Goal: Task Accomplishment & Management: Use online tool/utility

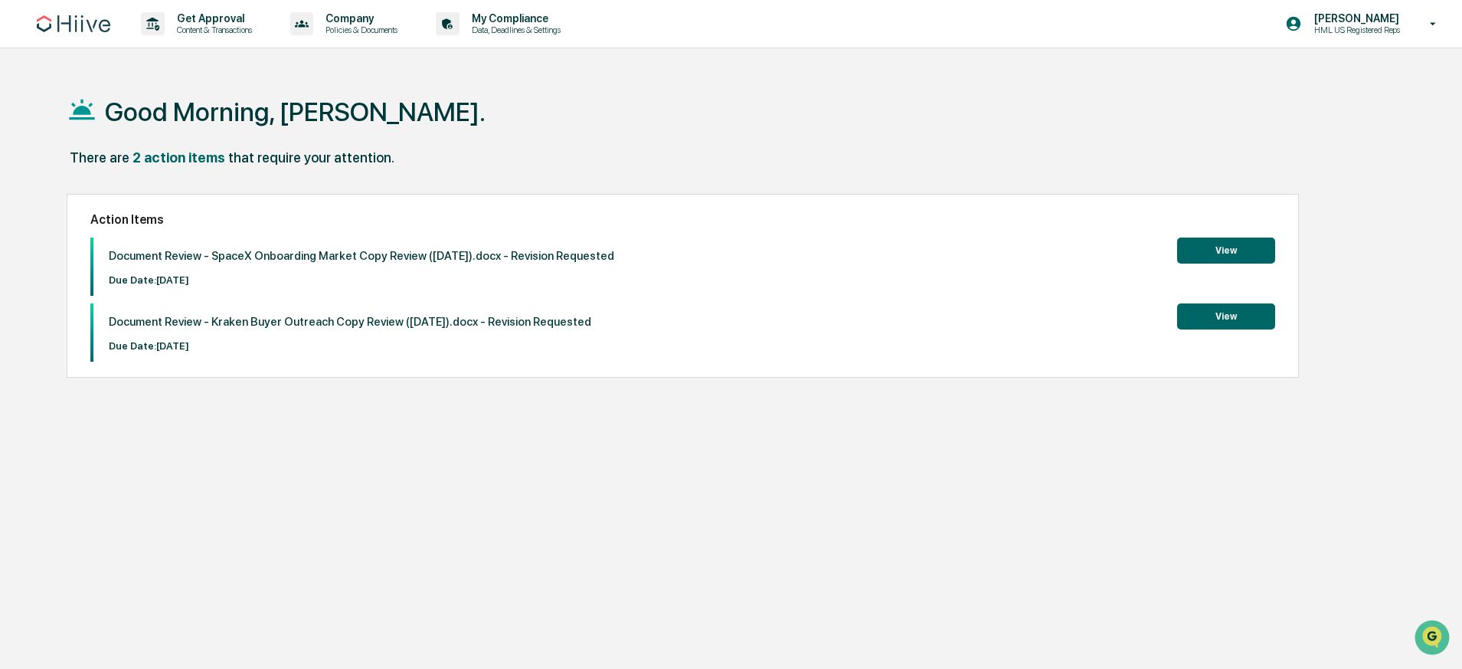
click at [1228, 247] on button "View" at bounding box center [1226, 250] width 98 height 26
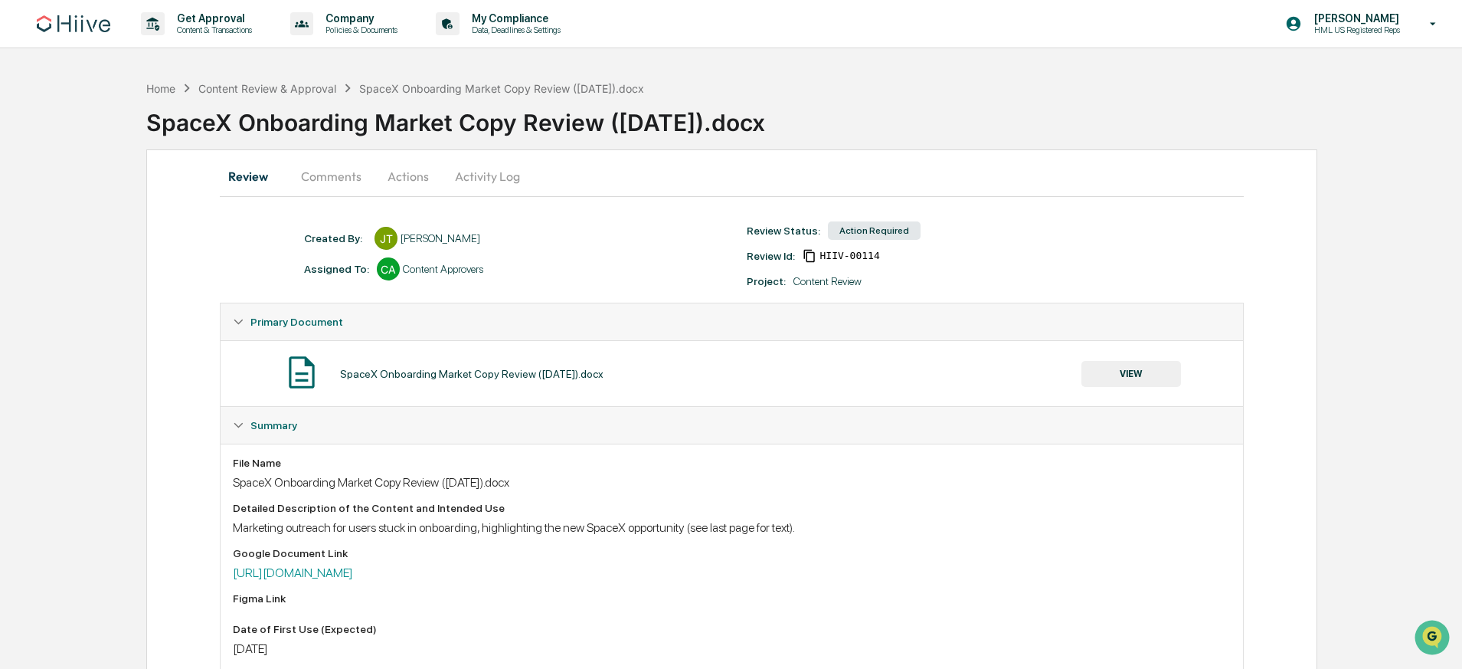
click at [334, 179] on button "Comments" at bounding box center [331, 176] width 85 height 37
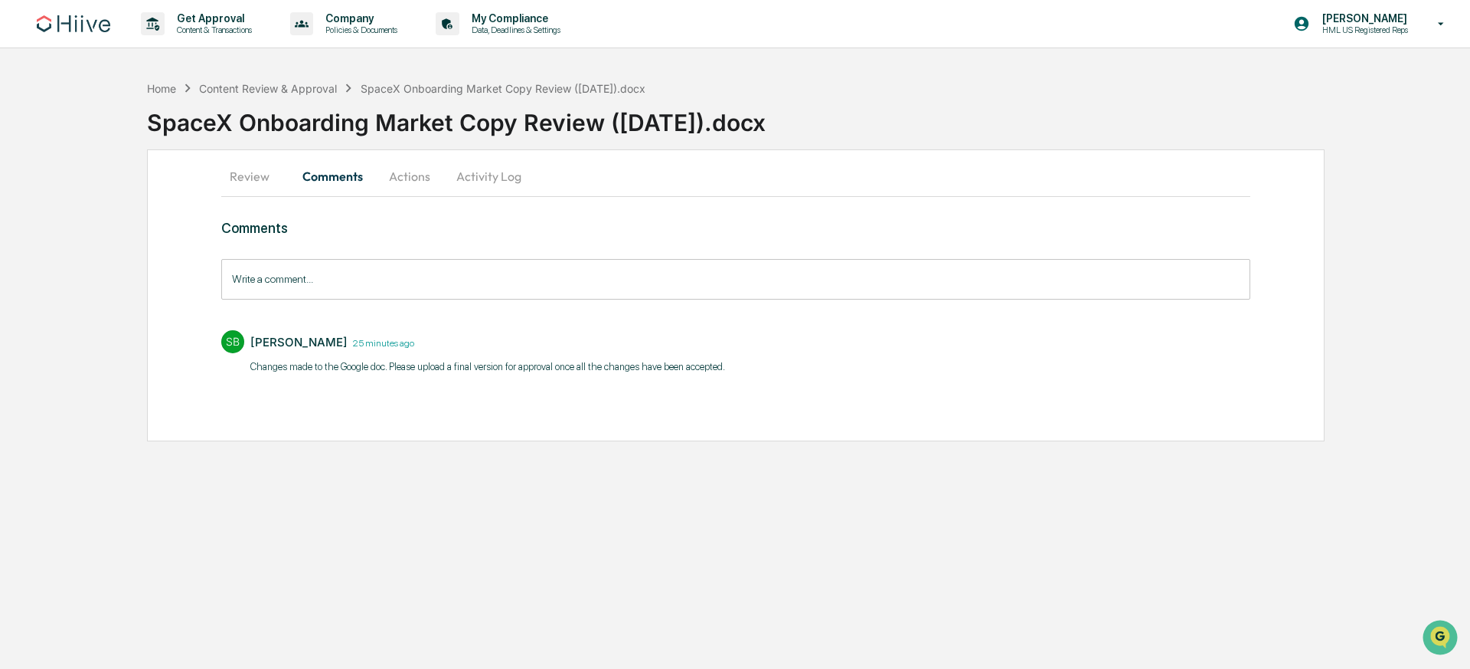
click at [269, 177] on button "Review" at bounding box center [255, 176] width 69 height 37
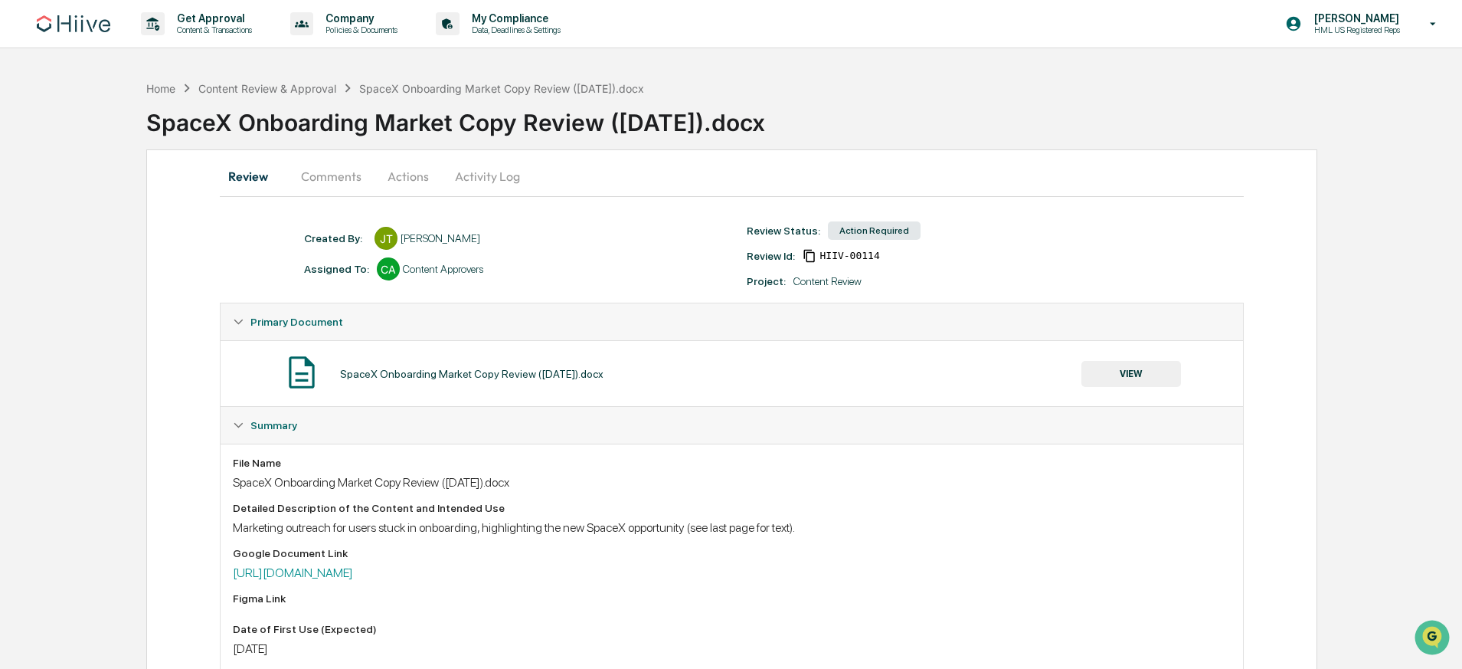
click at [400, 175] on button "Actions" at bounding box center [408, 176] width 69 height 37
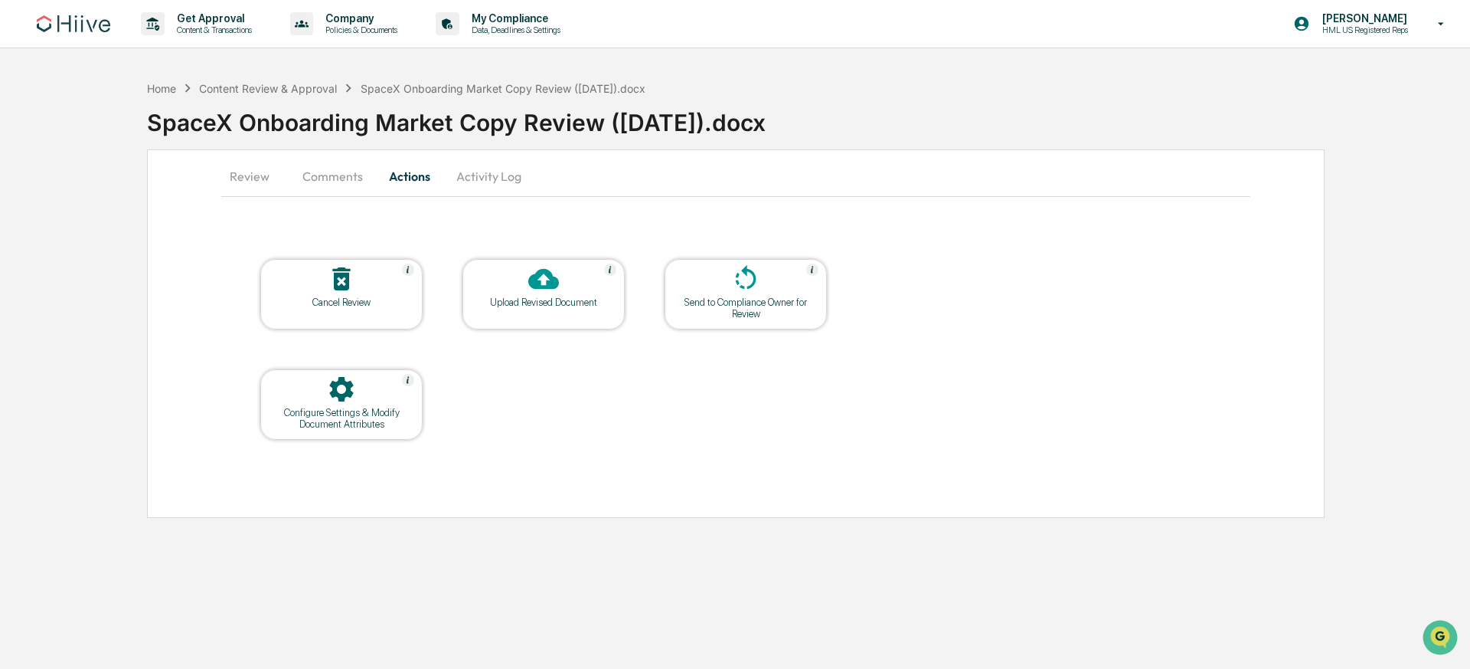
click at [523, 287] on div at bounding box center [543, 279] width 153 height 33
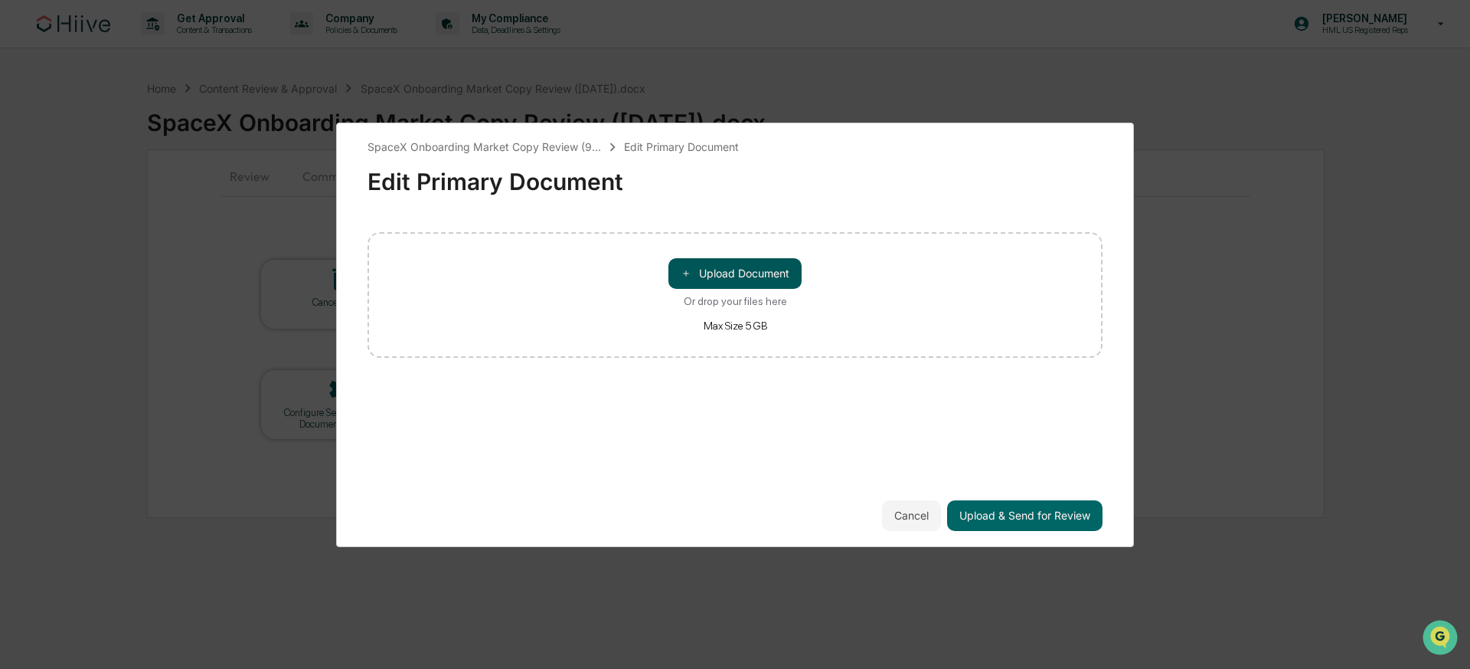
click at [775, 280] on button "＋ Upload Document" at bounding box center [735, 273] width 133 height 31
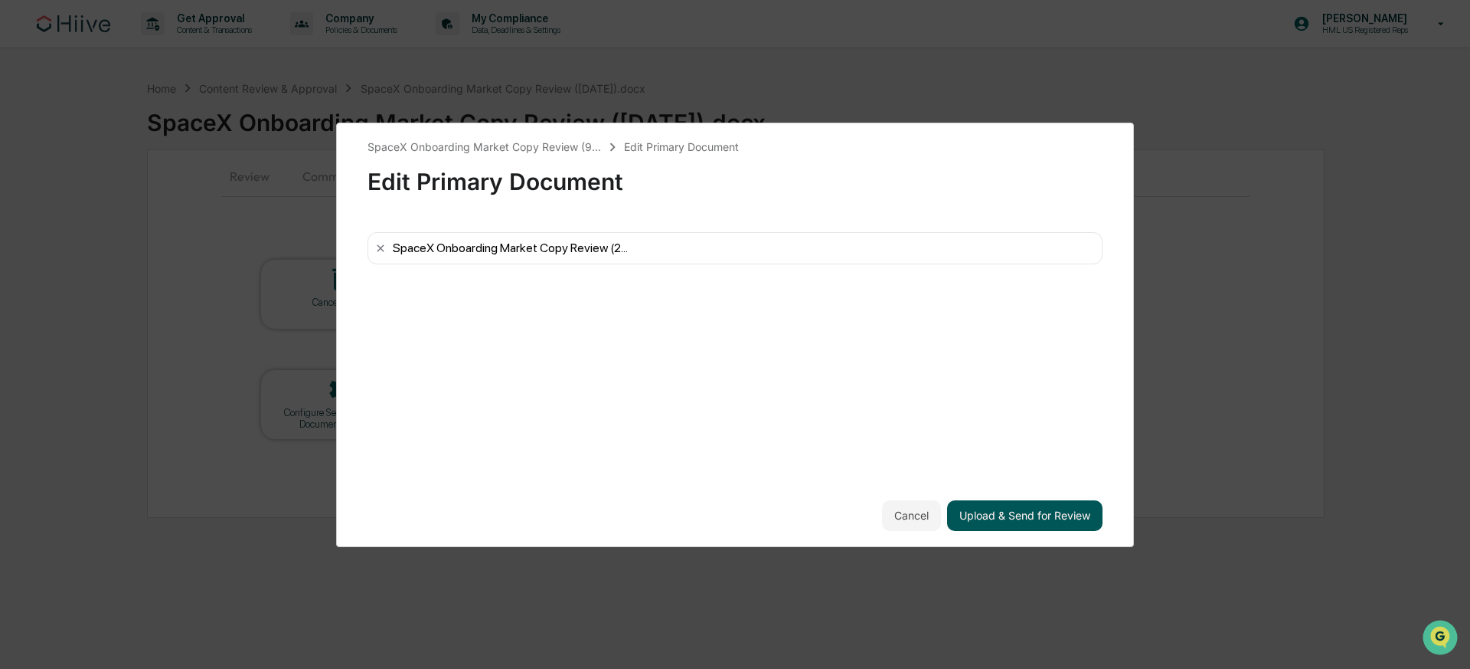
click at [1022, 525] on button "Upload & Send for Review" at bounding box center [1024, 515] width 155 height 31
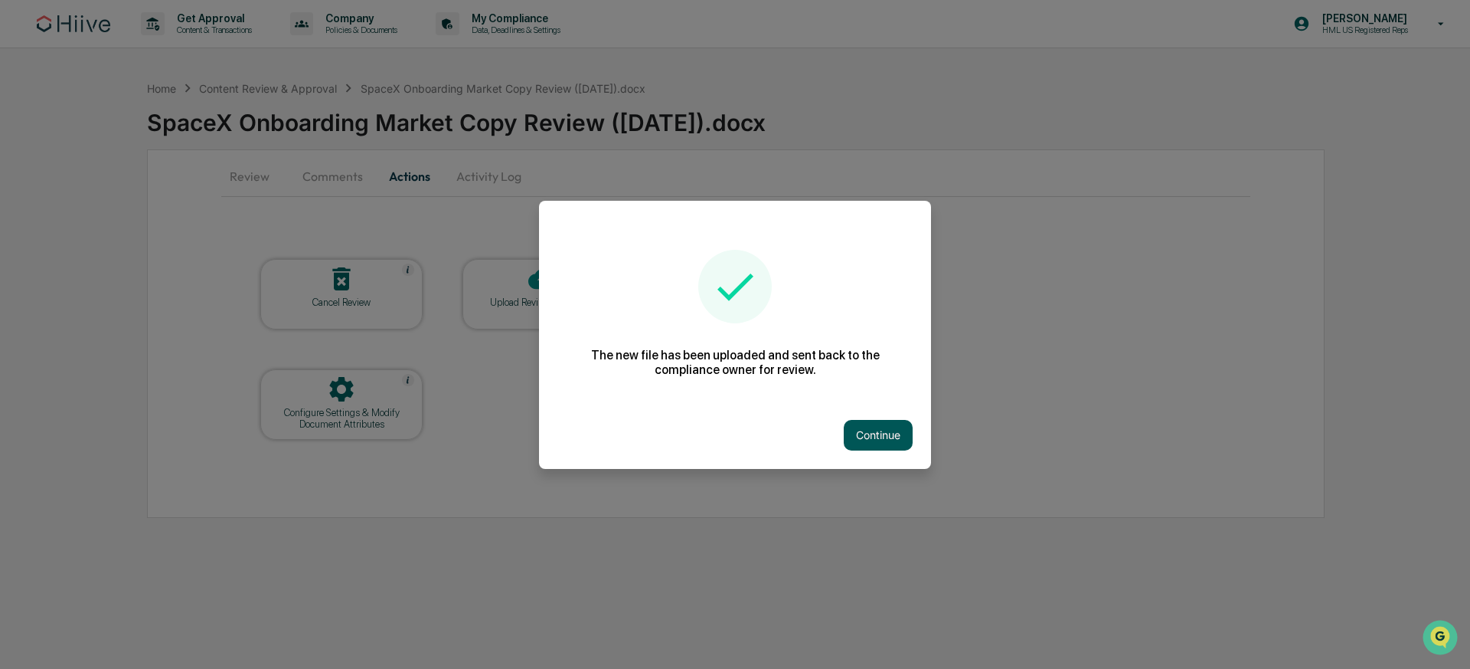
click at [896, 438] on button "Continue" at bounding box center [878, 435] width 69 height 31
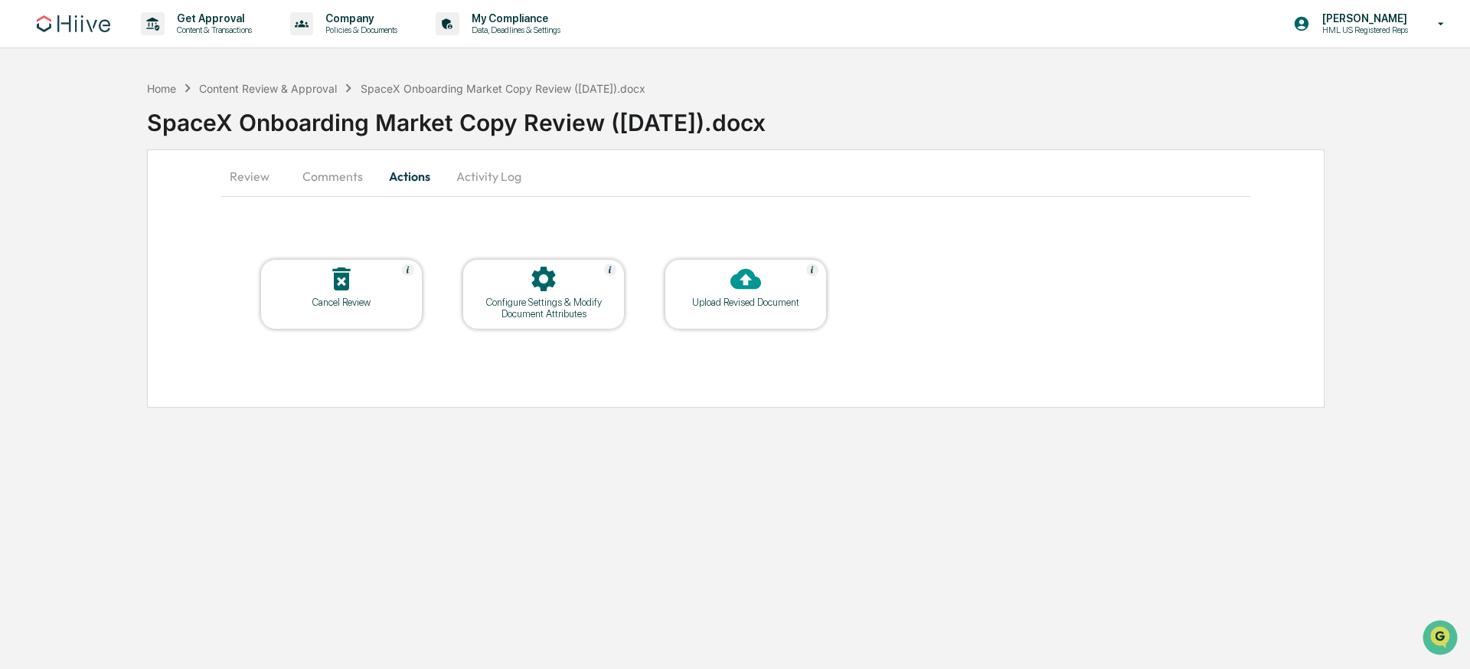
click at [839, 459] on div "Get Approval Content & Transactions Company Policies & Documents My Compliance …" at bounding box center [735, 334] width 1470 height 669
click at [257, 94] on div "Home Content Review & Approval SpaceX Onboarding Market Copy Review ([DATE]).do…" at bounding box center [396, 88] width 499 height 17
click at [258, 89] on div "Content Review & Approval" at bounding box center [268, 88] width 138 height 13
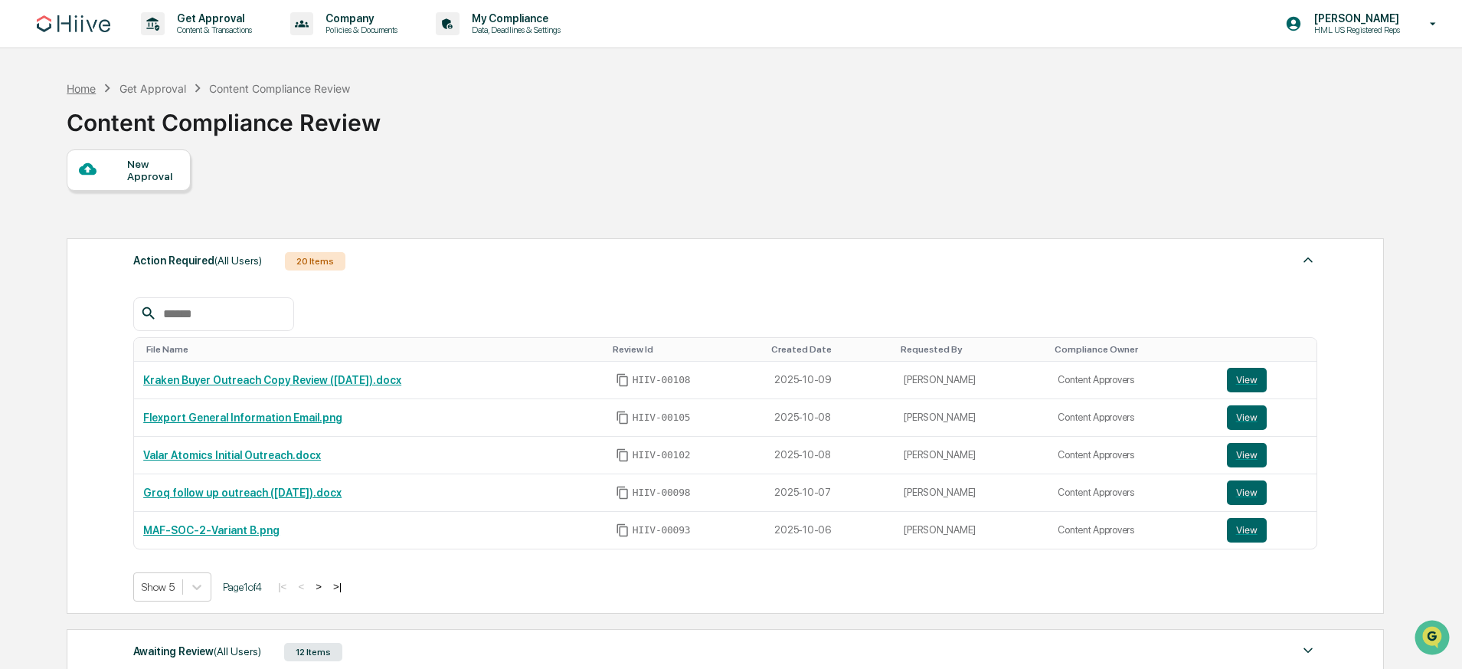
click at [88, 87] on div "Home" at bounding box center [81, 88] width 29 height 13
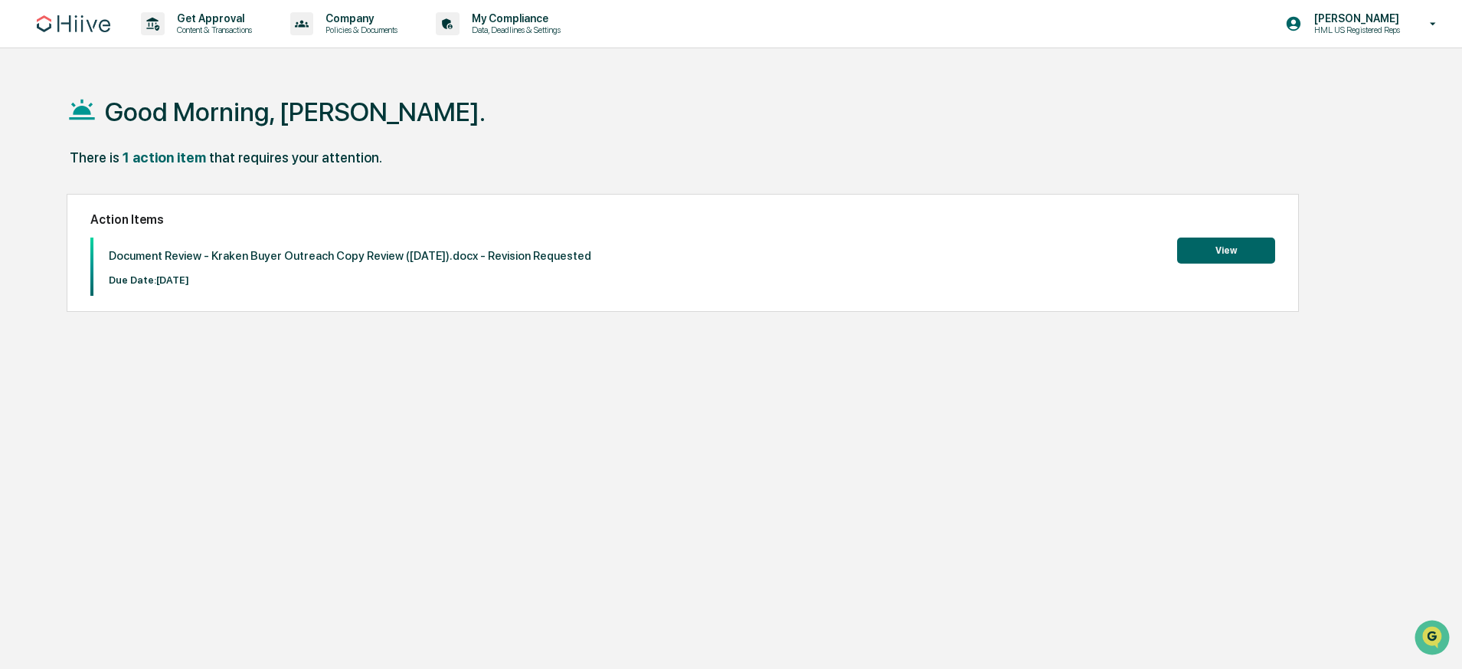
click at [1240, 257] on button "View" at bounding box center [1226, 250] width 98 height 26
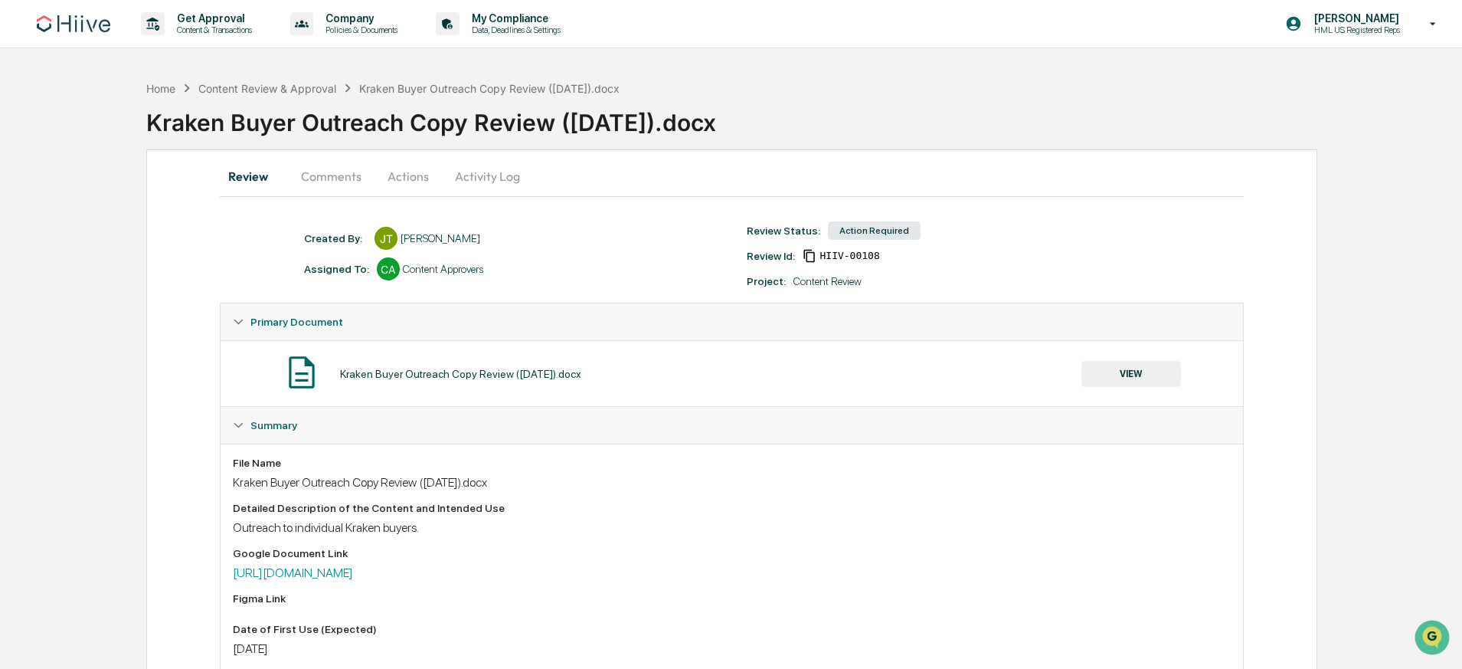
click at [301, 188] on button "Comments" at bounding box center [331, 176] width 85 height 37
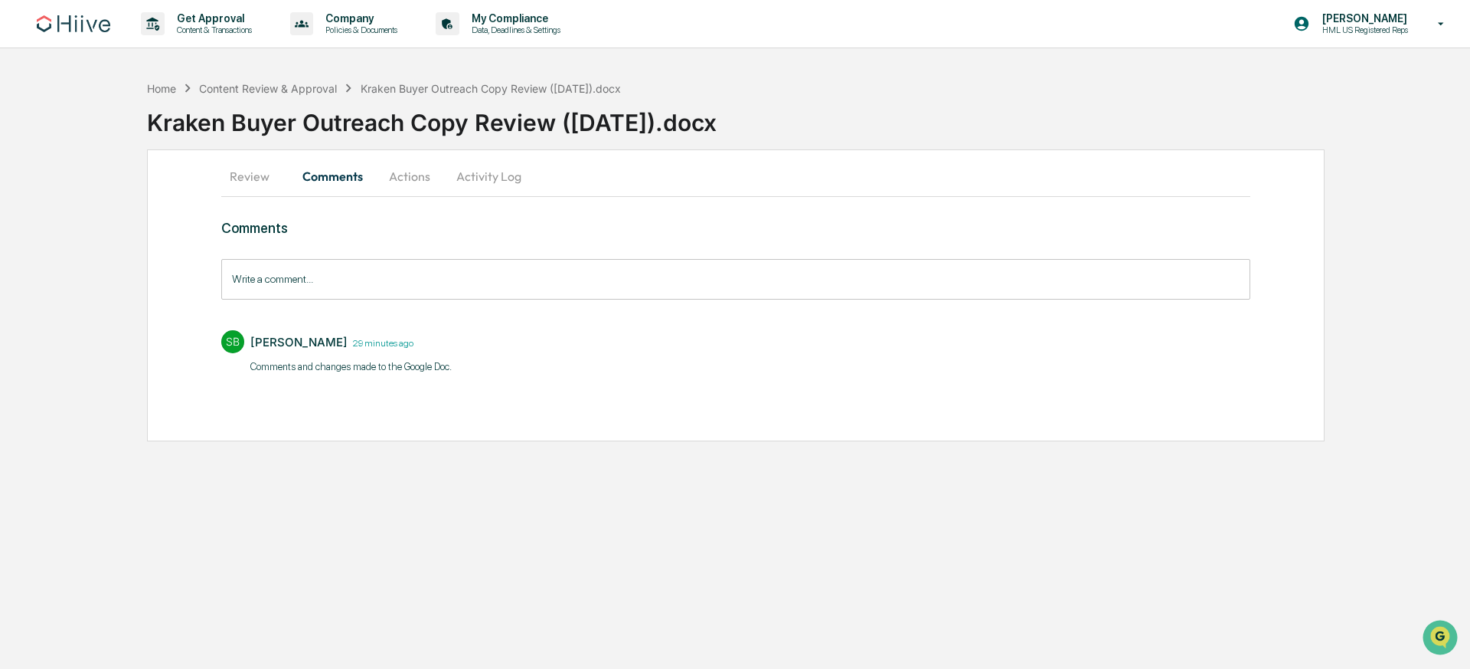
click at [264, 181] on button "Review" at bounding box center [255, 176] width 69 height 37
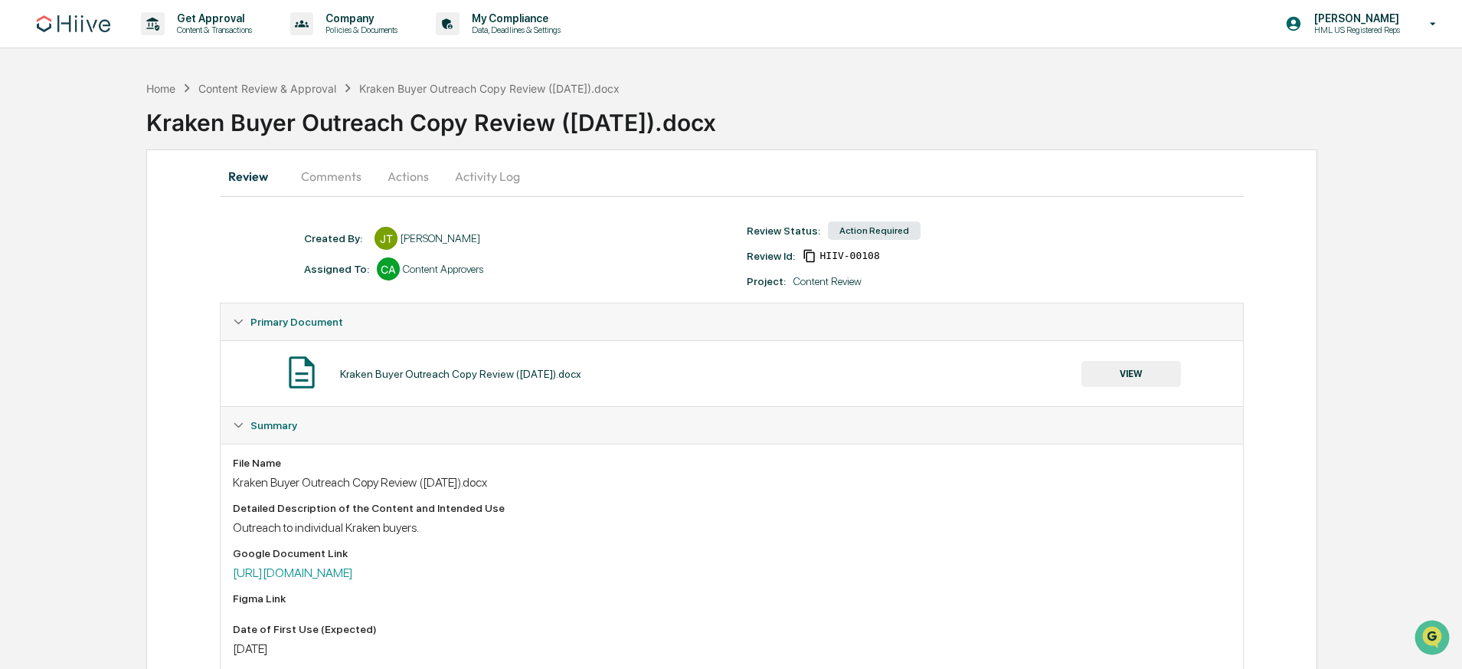
click at [412, 183] on button "Actions" at bounding box center [408, 176] width 69 height 37
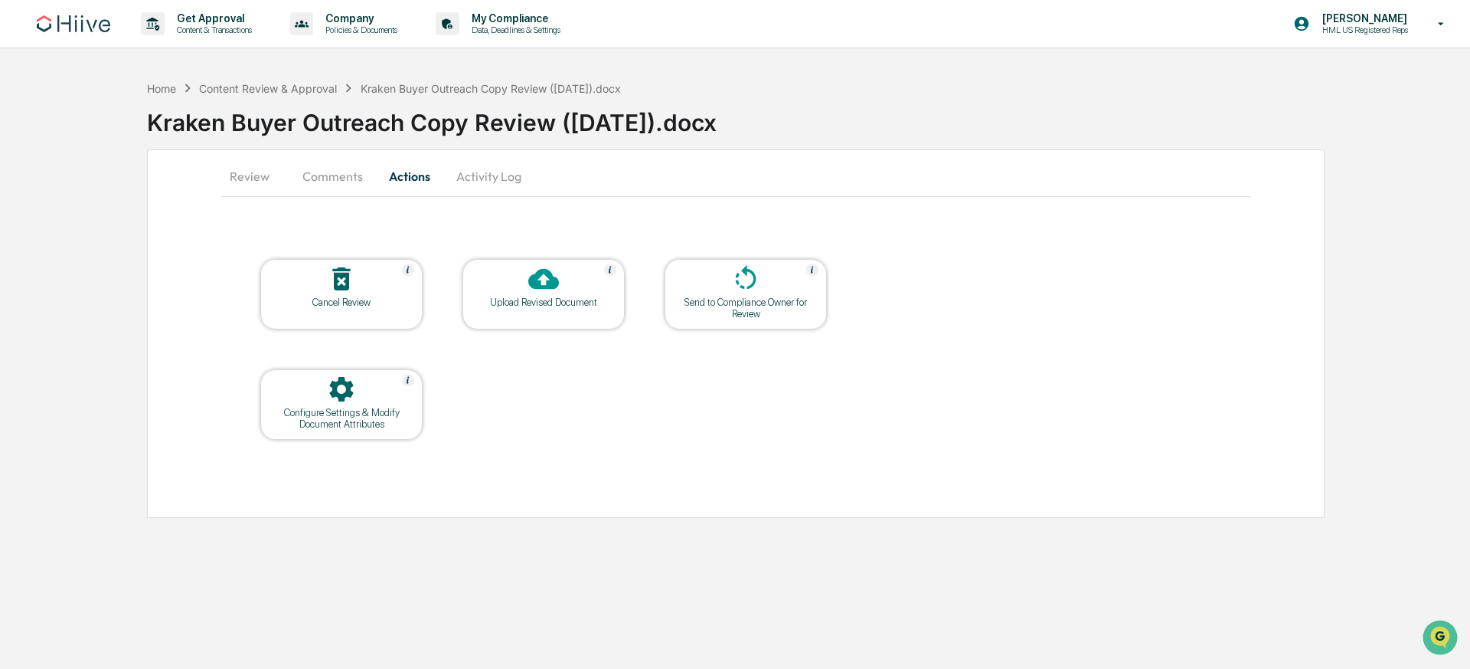
click at [513, 276] on div at bounding box center [543, 279] width 153 height 33
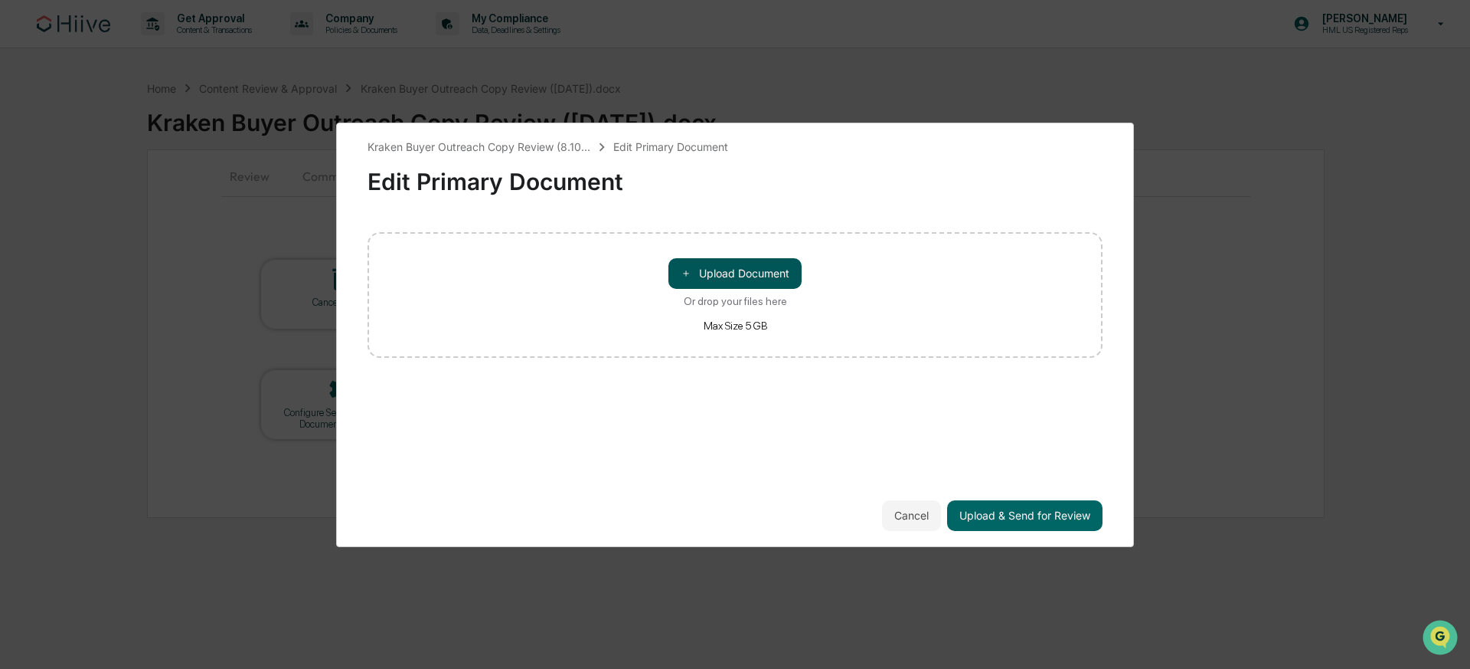
click at [773, 266] on button "＋ Upload Document" at bounding box center [735, 273] width 133 height 31
click at [909, 523] on button "Cancel" at bounding box center [911, 515] width 59 height 31
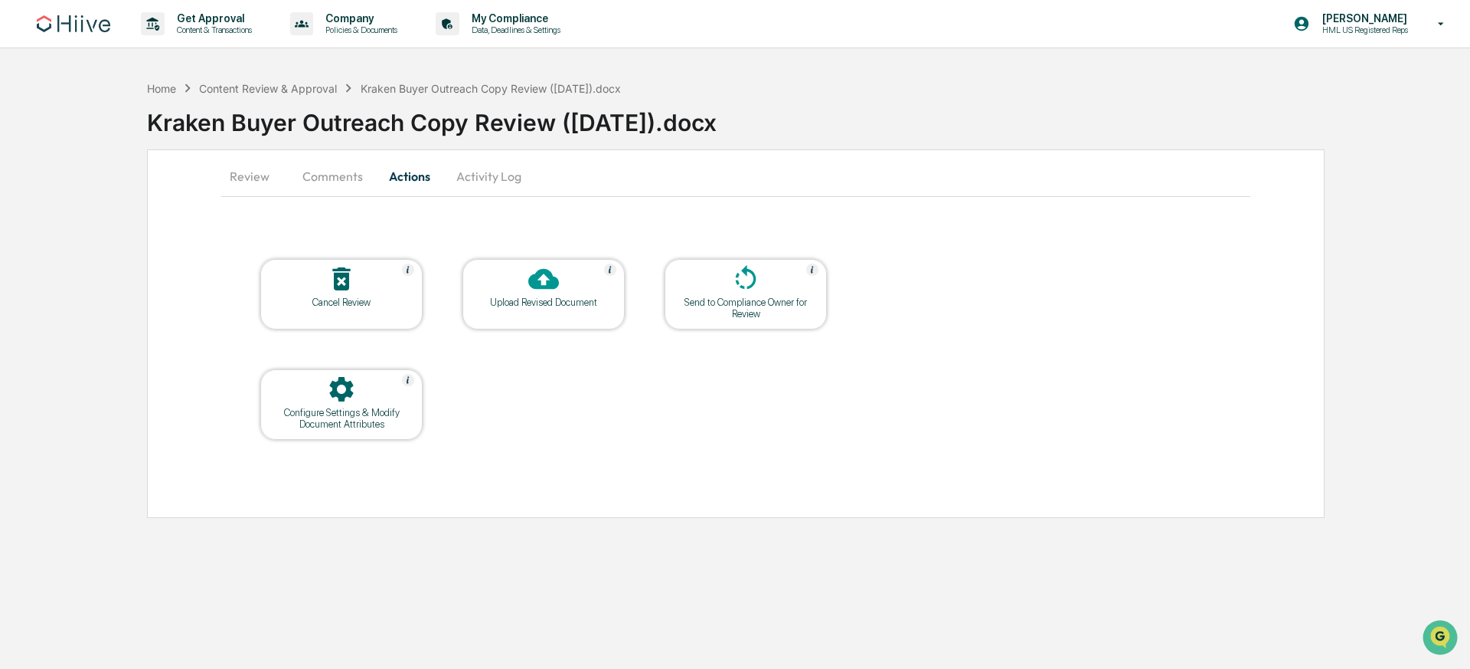
click at [588, 573] on div "Get Approval Content & Transactions Company Policies & Documents My Compliance …" at bounding box center [735, 334] width 1470 height 669
click at [539, 302] on div "Upload Revised Document" at bounding box center [544, 301] width 138 height 11
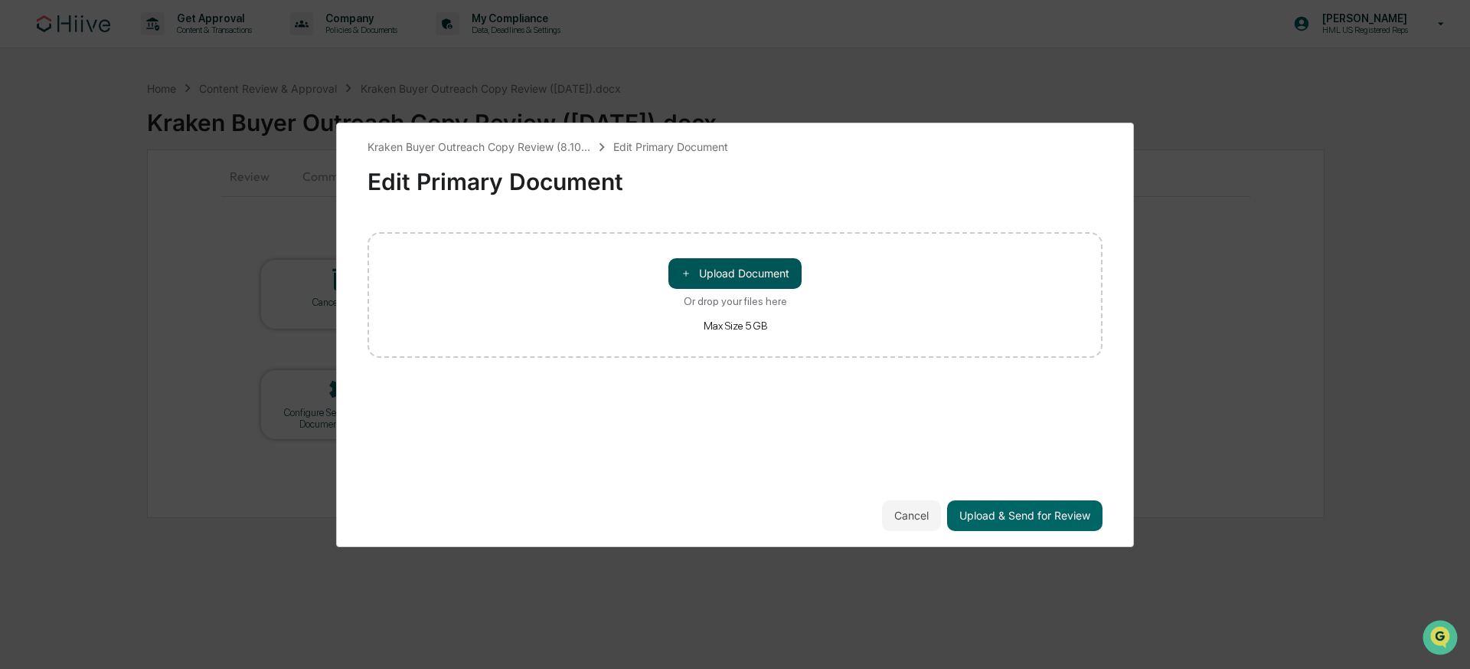
click at [739, 267] on button "＋ Upload Document" at bounding box center [735, 273] width 133 height 31
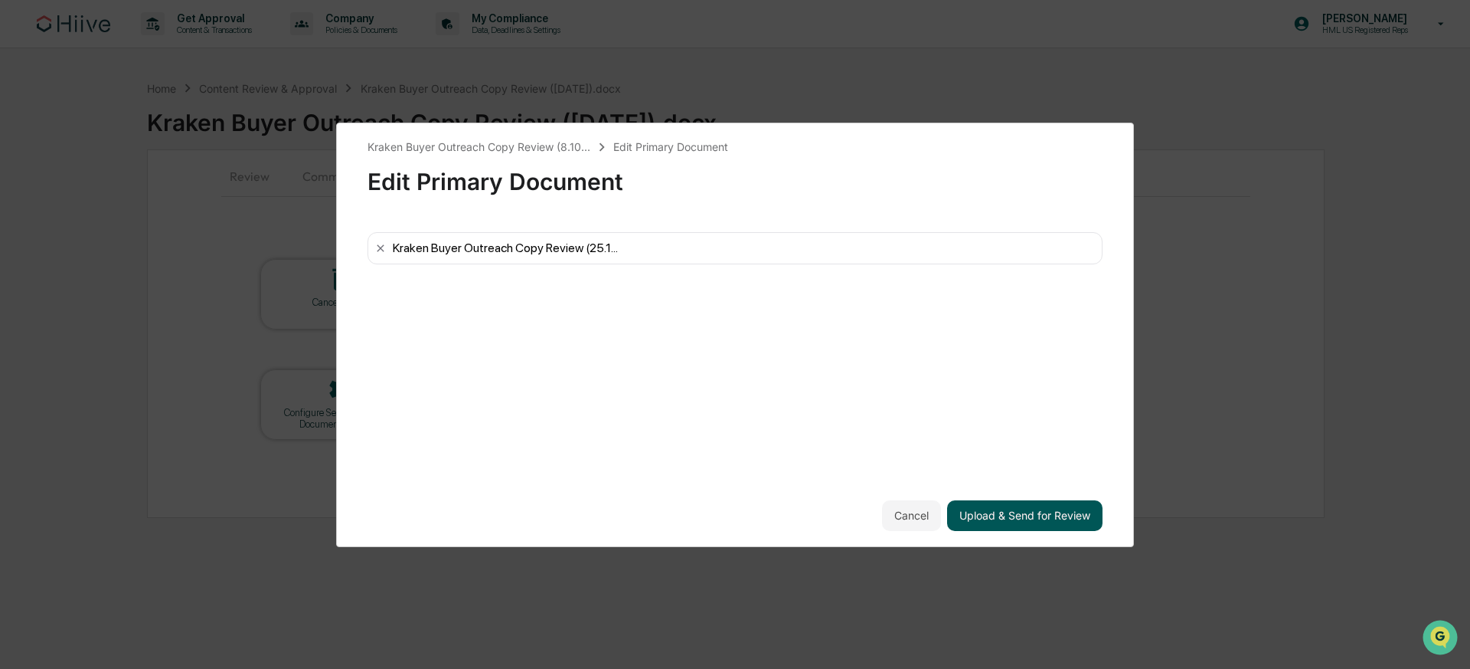
click at [1035, 518] on button "Upload & Send for Review" at bounding box center [1024, 515] width 155 height 31
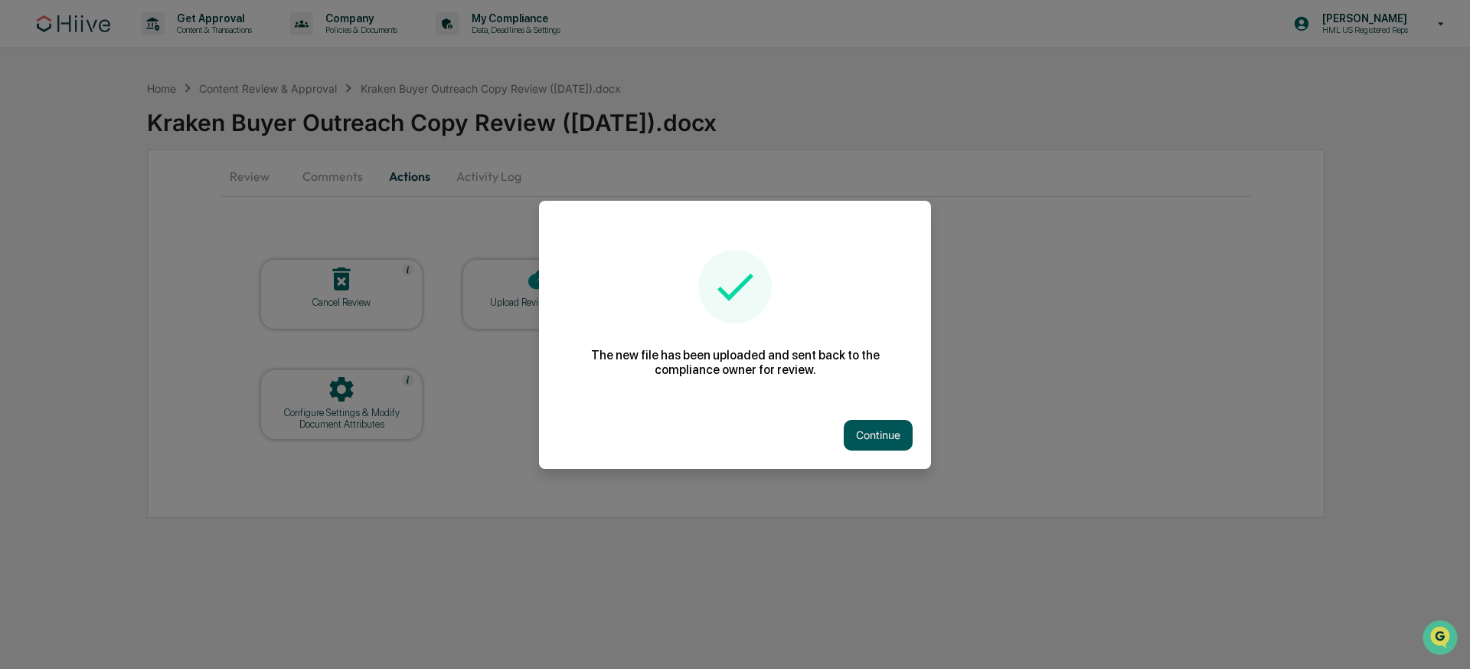
click at [854, 425] on button "Continue" at bounding box center [878, 435] width 69 height 31
